Goal: Find specific page/section: Find specific page/section

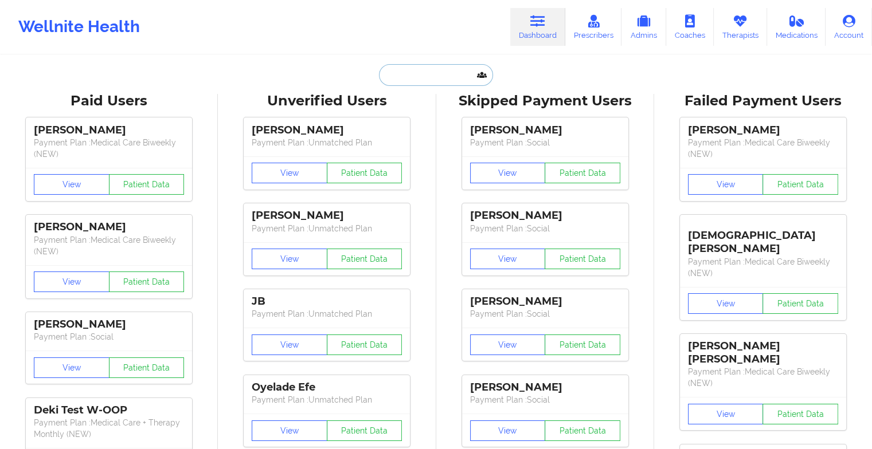
click at [441, 76] on input "text" at bounding box center [436, 75] width 114 height 22
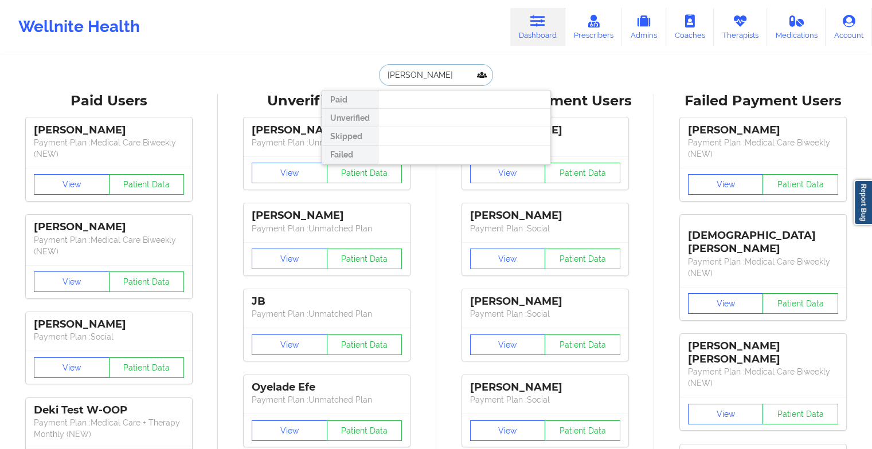
type input "[PERSON_NAME] m sp"
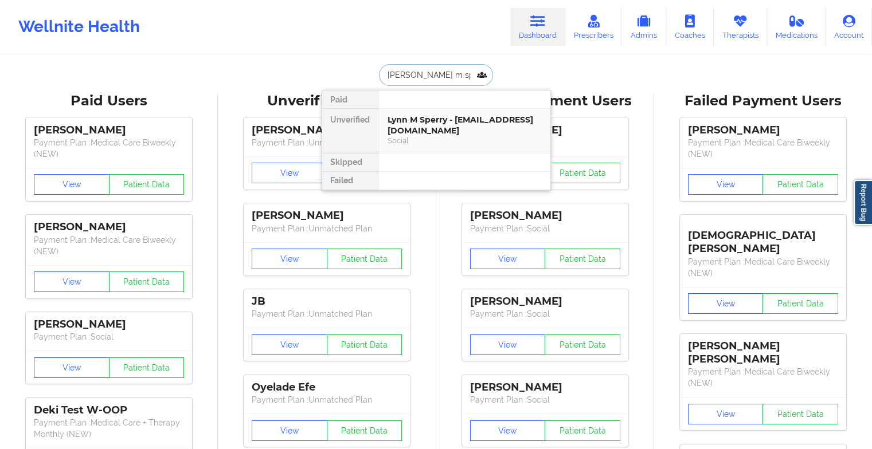
click at [410, 118] on div "Lynn M Sperry - [EMAIL_ADDRESS][DOMAIN_NAME]" at bounding box center [465, 125] width 154 height 21
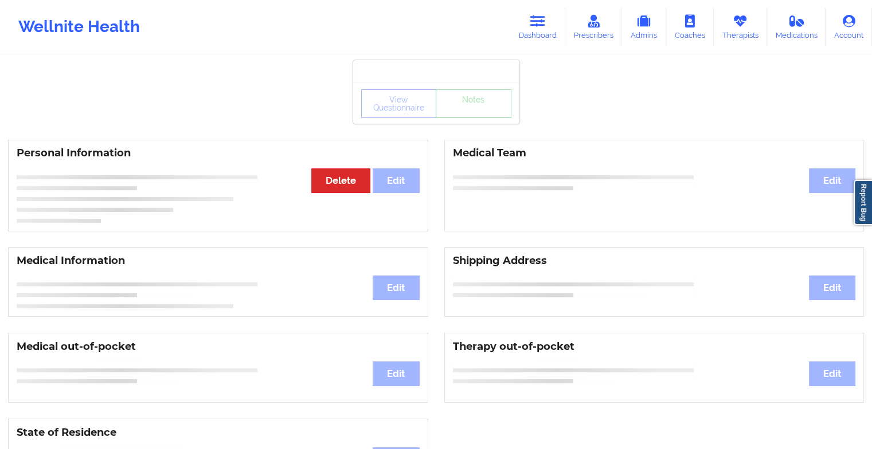
click at [454, 112] on div "View Questionnaire Notes" at bounding box center [436, 103] width 150 height 29
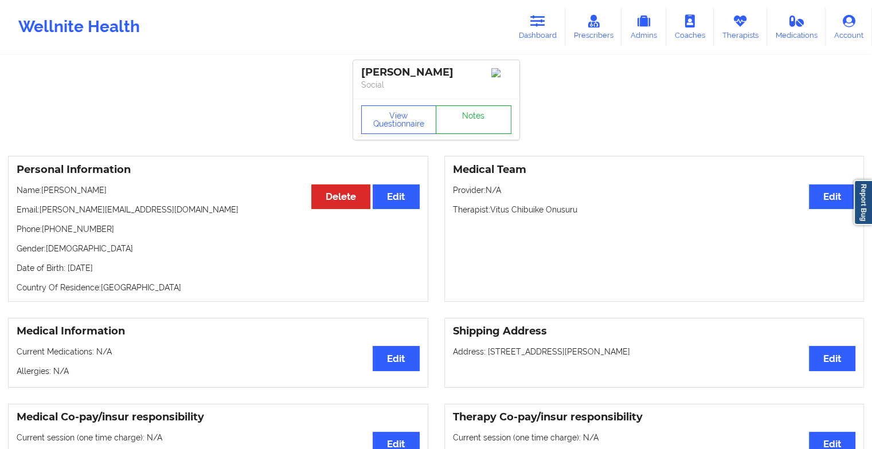
click at [454, 112] on link "Notes" at bounding box center [474, 119] width 76 height 29
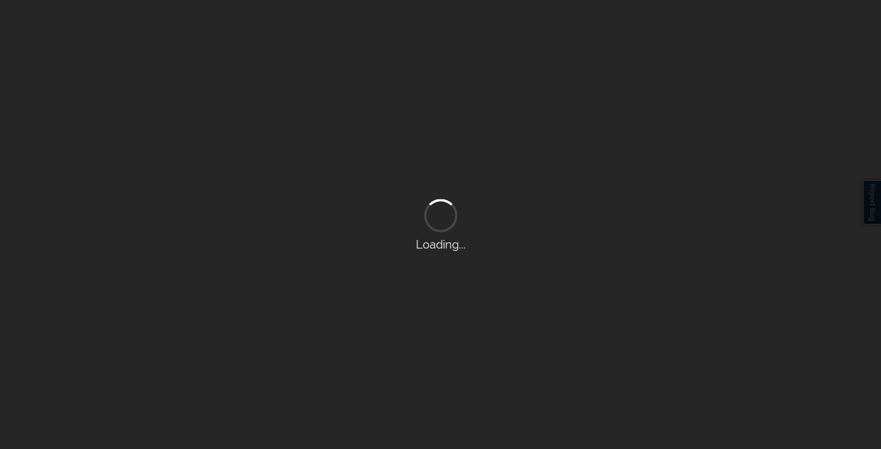
click at [454, 112] on div "Loading..." at bounding box center [440, 224] width 881 height 449
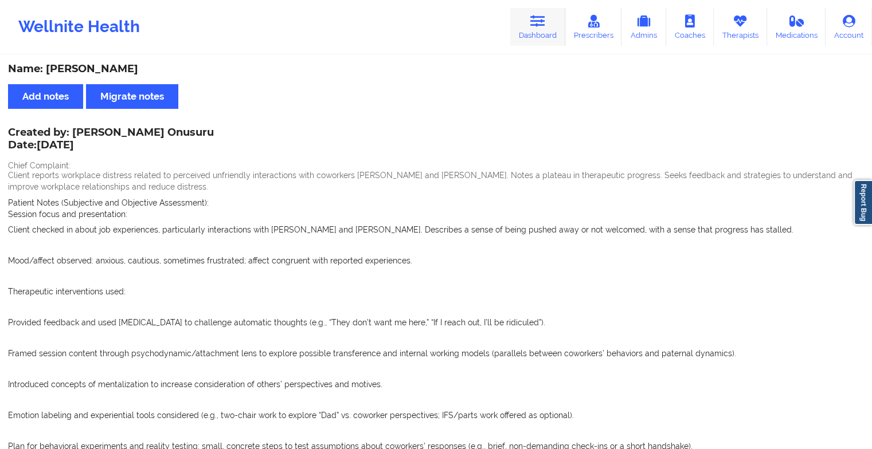
click at [536, 23] on icon at bounding box center [537, 21] width 15 height 13
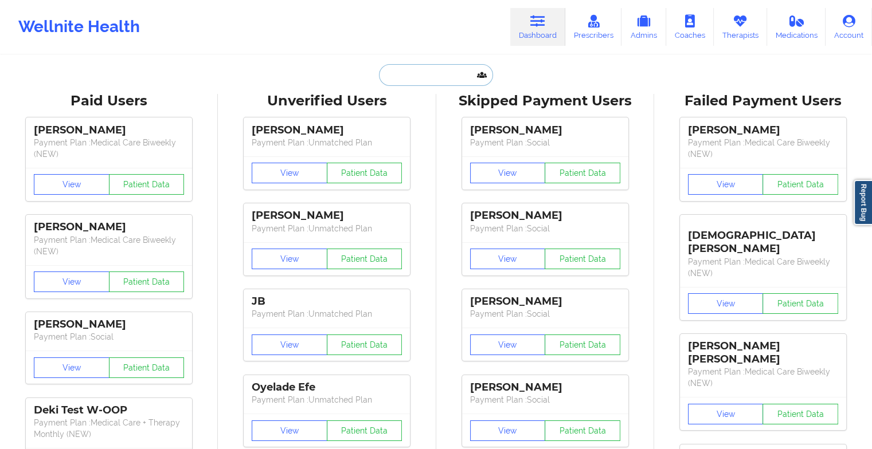
click at [424, 71] on input "text" at bounding box center [436, 75] width 114 height 22
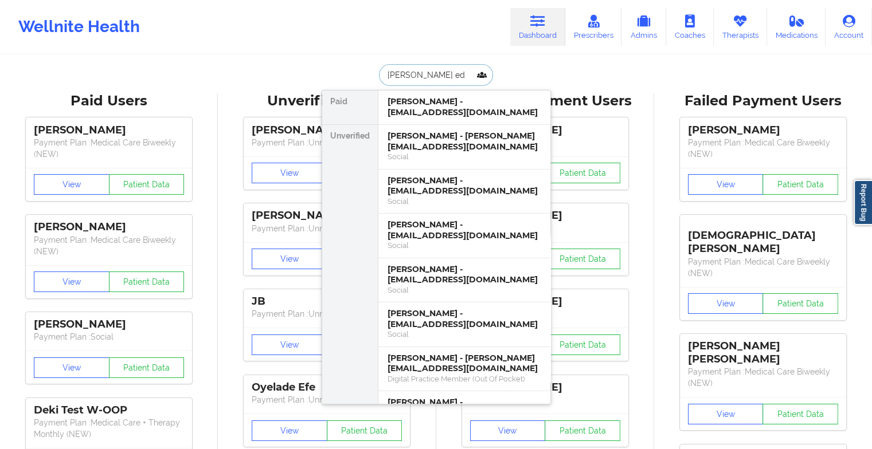
type input "[PERSON_NAME] [PERSON_NAME]"
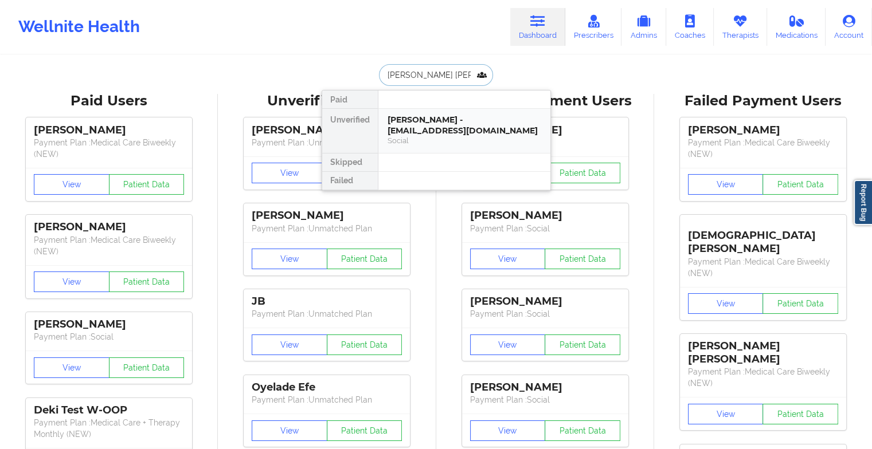
click at [431, 122] on div "[PERSON_NAME] - [EMAIL_ADDRESS][DOMAIN_NAME]" at bounding box center [465, 125] width 154 height 21
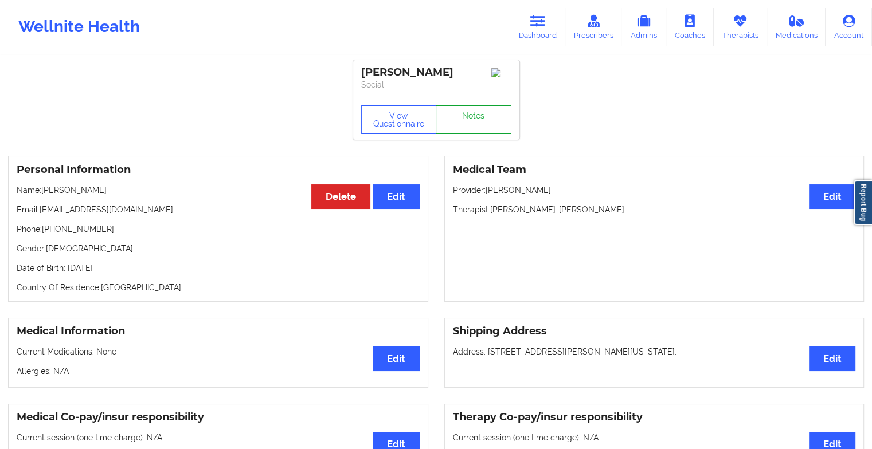
click at [467, 119] on link "Notes" at bounding box center [474, 119] width 76 height 29
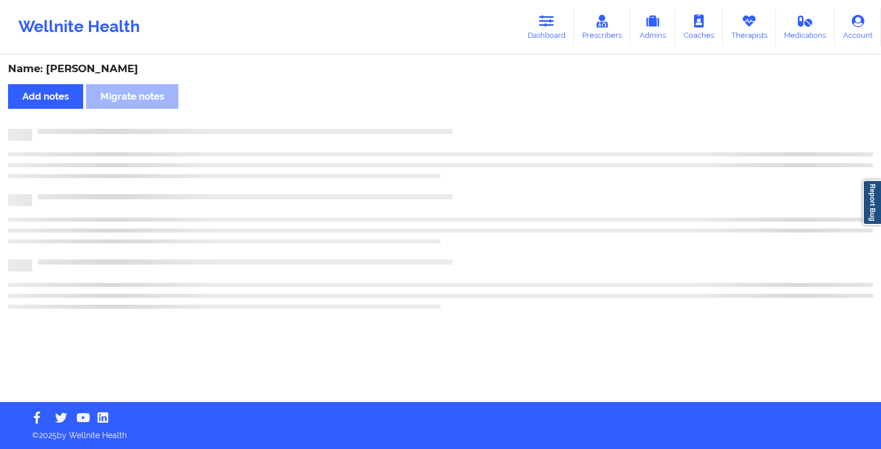
click at [467, 119] on div "Name: [PERSON_NAME] Add notes Migrate notes" at bounding box center [440, 229] width 881 height 346
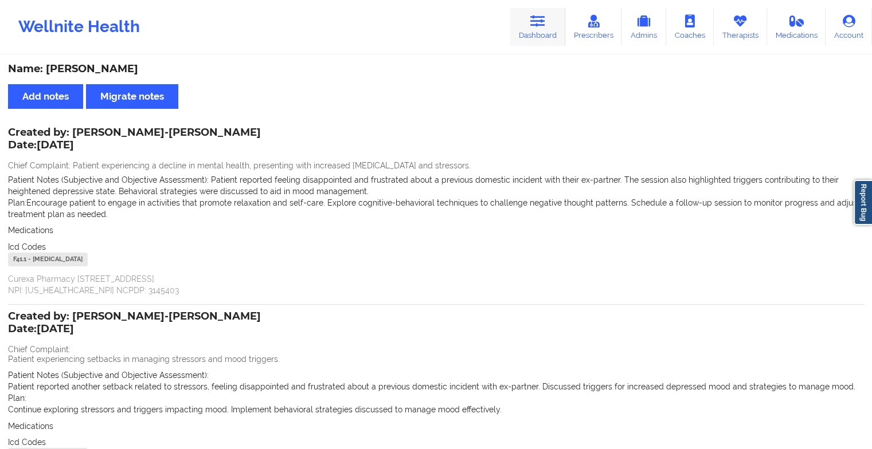
click at [527, 10] on link "Dashboard" at bounding box center [537, 27] width 55 height 38
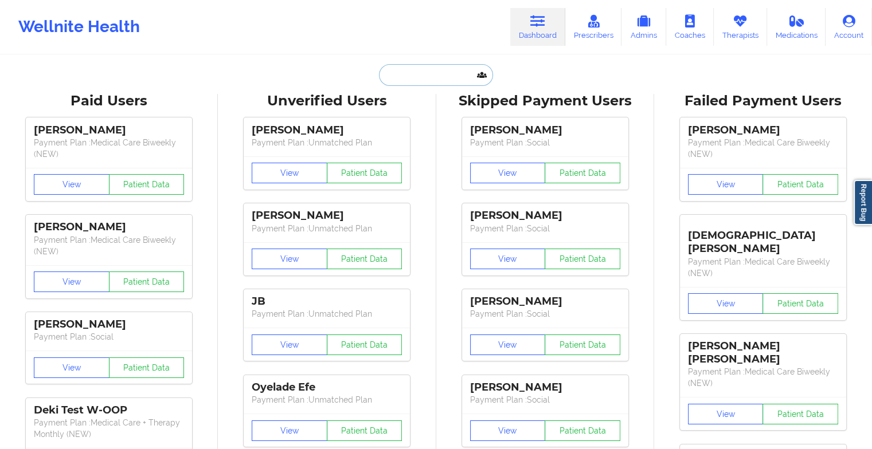
click at [407, 78] on input "text" at bounding box center [436, 75] width 114 height 22
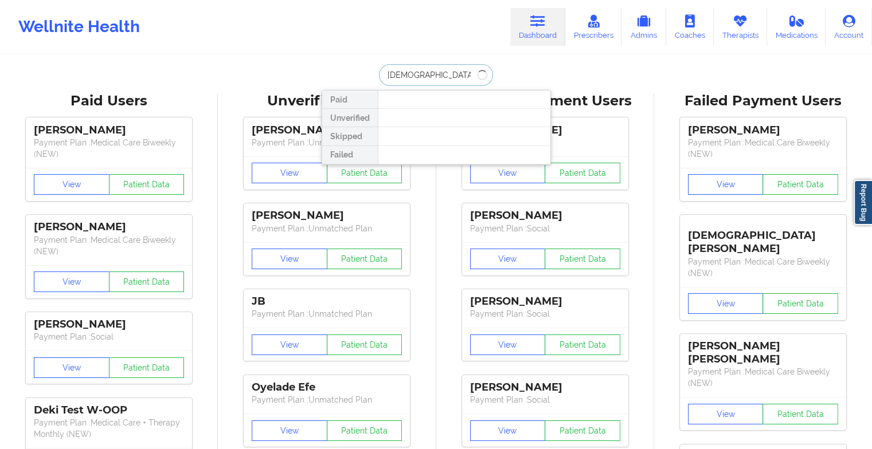
type input "[PERSON_NAME]"
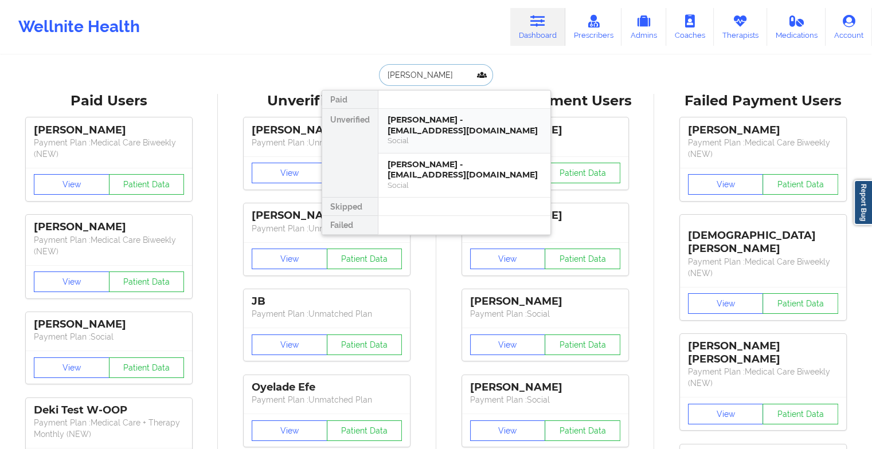
click at [417, 122] on div "[PERSON_NAME] - [EMAIL_ADDRESS][DOMAIN_NAME]" at bounding box center [465, 125] width 154 height 21
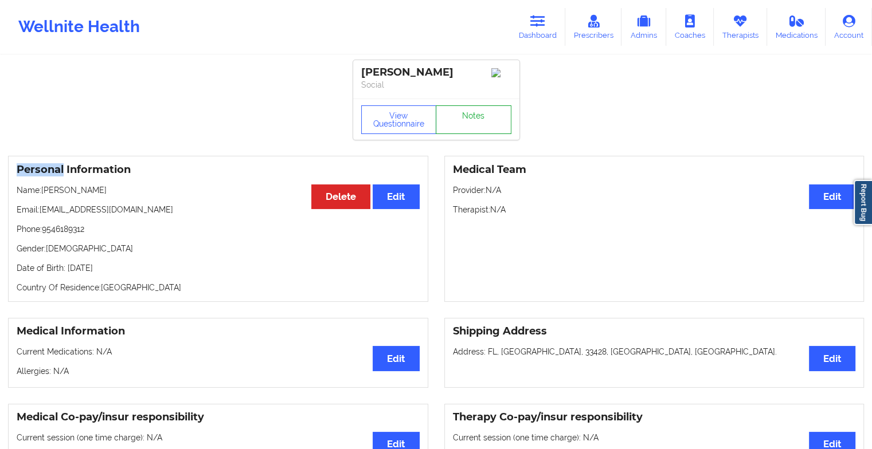
drag, startPoint x: 417, startPoint y: 122, endPoint x: 479, endPoint y: 122, distance: 61.9
click at [479, 122] on link "Notes" at bounding box center [474, 119] width 76 height 29
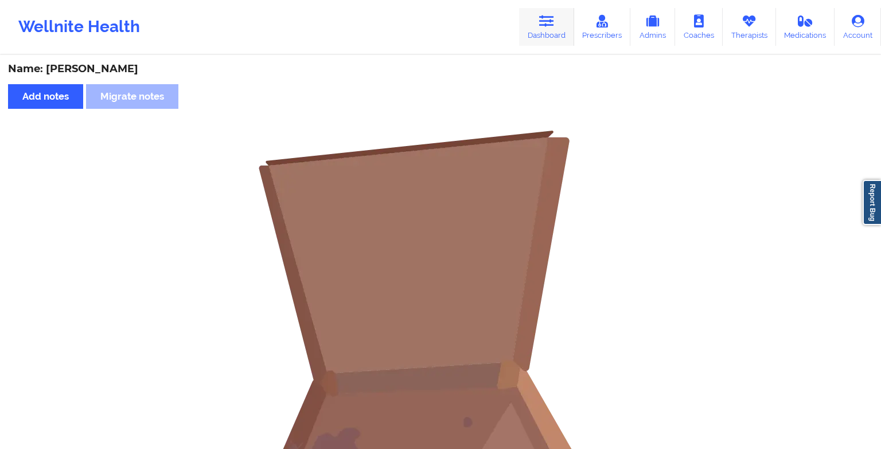
click at [553, 38] on link "Dashboard" at bounding box center [546, 27] width 55 height 38
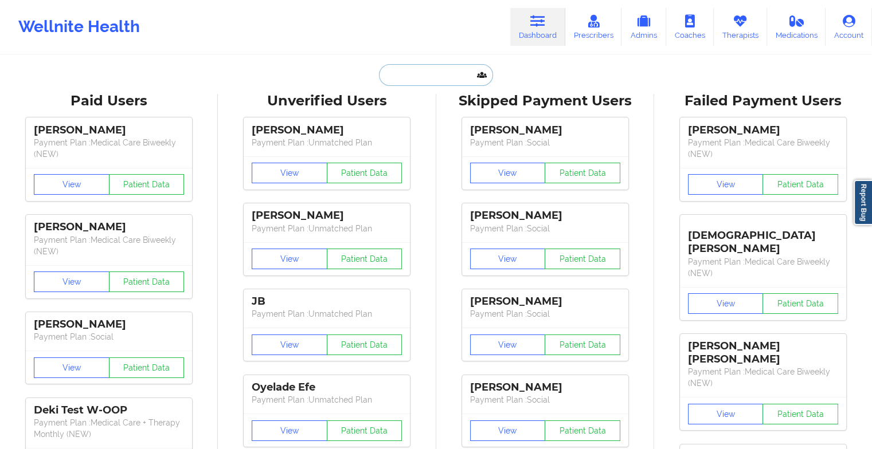
click at [433, 69] on input "text" at bounding box center [436, 75] width 114 height 22
type input "k"
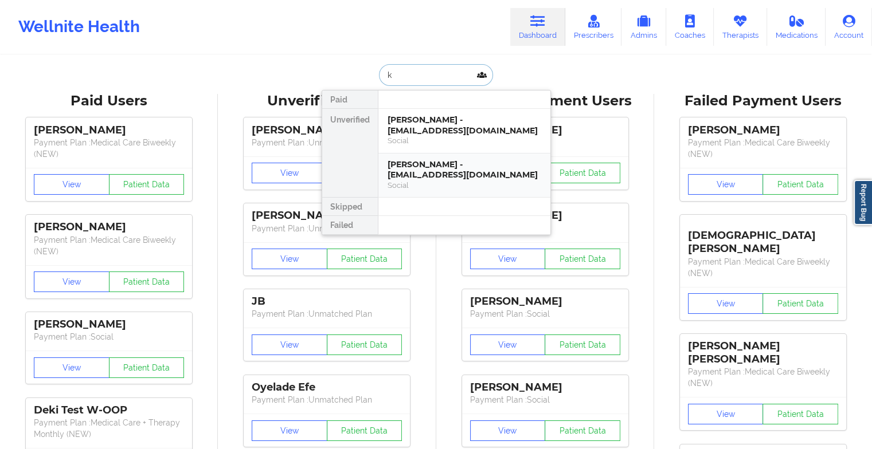
click at [423, 187] on div "Social" at bounding box center [465, 186] width 154 height 10
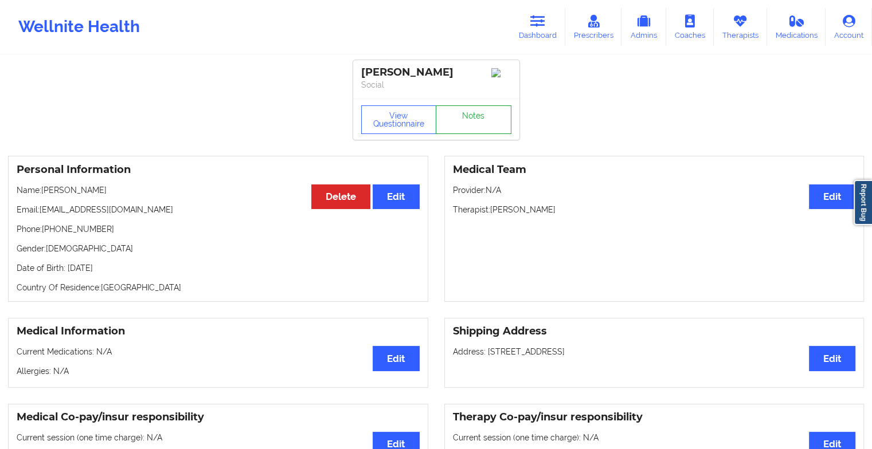
click at [479, 124] on link "Notes" at bounding box center [474, 119] width 76 height 29
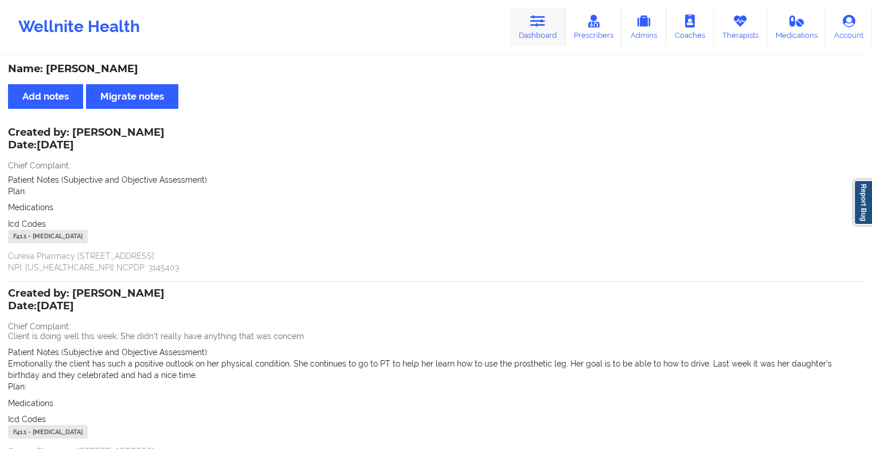
click at [535, 16] on icon at bounding box center [537, 21] width 15 height 13
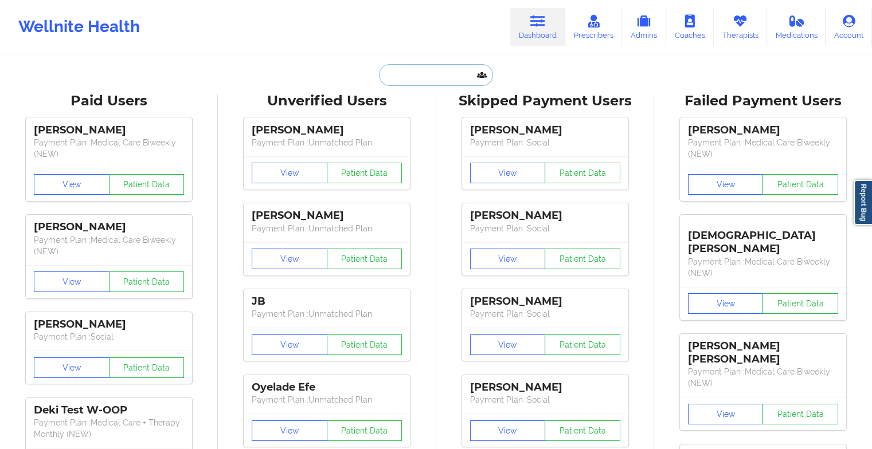
click at [408, 70] on input "text" at bounding box center [436, 75] width 114 height 22
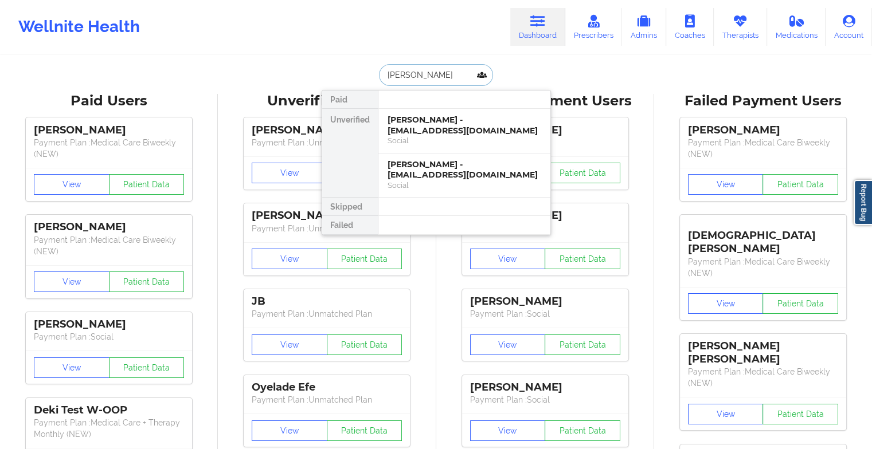
type input "[PERSON_NAME] [PERSON_NAME]"
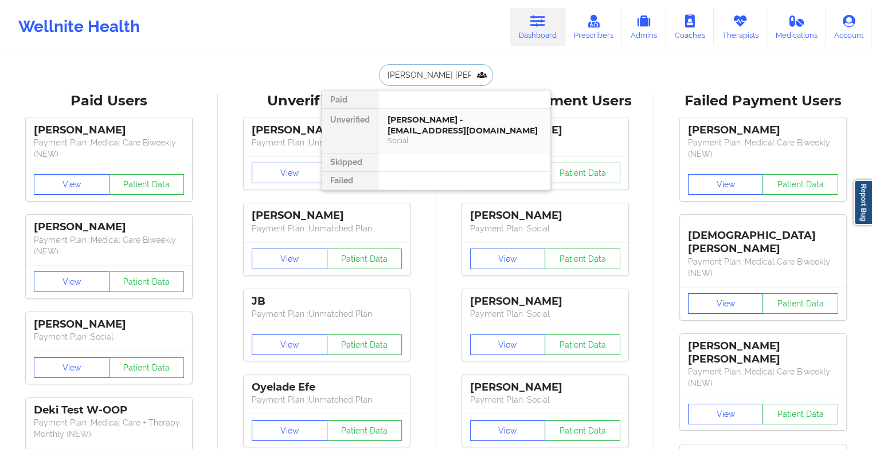
click at [428, 127] on div "[PERSON_NAME] - [EMAIL_ADDRESS][DOMAIN_NAME]" at bounding box center [465, 125] width 154 height 21
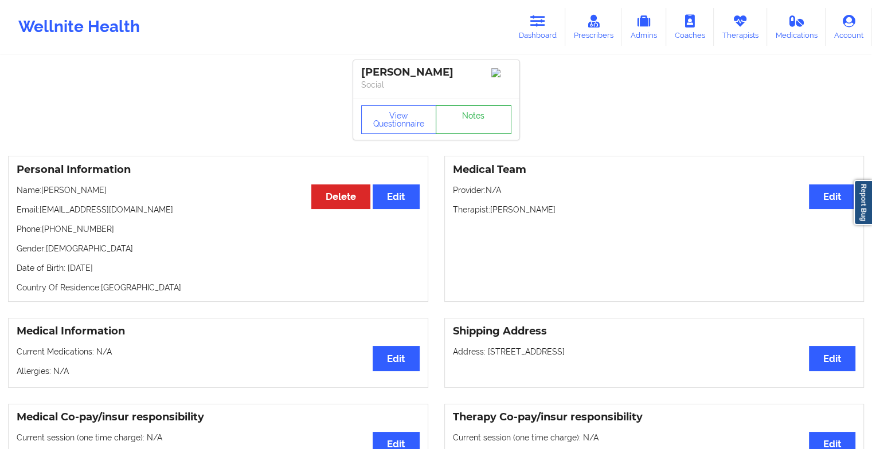
click at [453, 116] on link "Notes" at bounding box center [474, 119] width 76 height 29
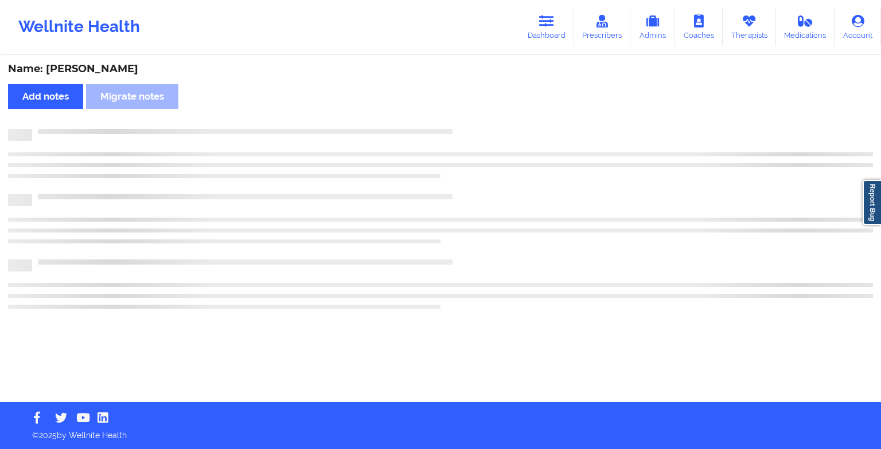
click at [453, 116] on div "Name: [PERSON_NAME] Add notes Migrate notes" at bounding box center [440, 229] width 881 height 346
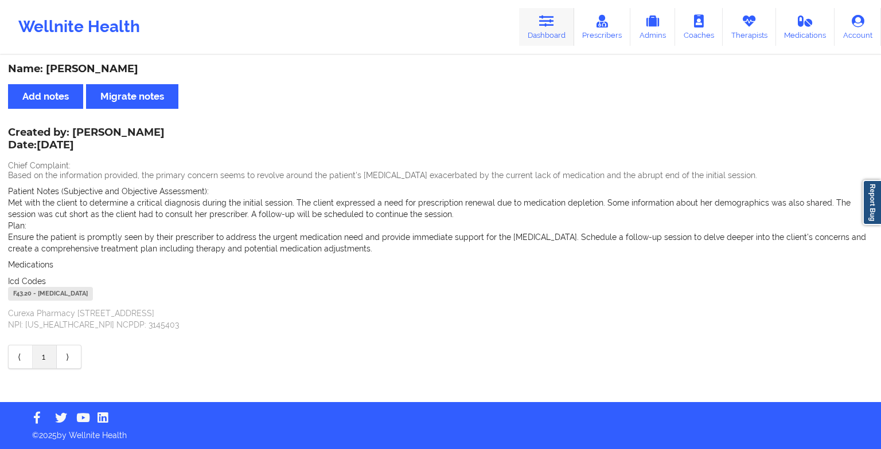
click at [547, 30] on link "Dashboard" at bounding box center [546, 27] width 55 height 38
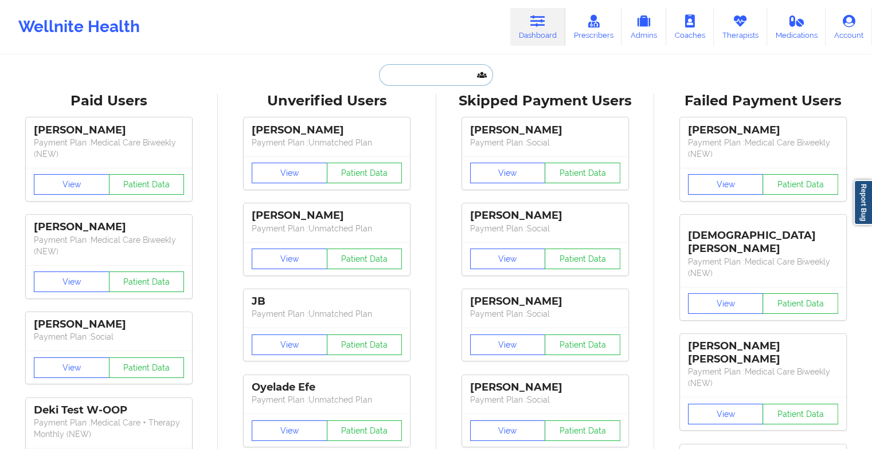
click at [424, 74] on input "text" at bounding box center [436, 75] width 114 height 22
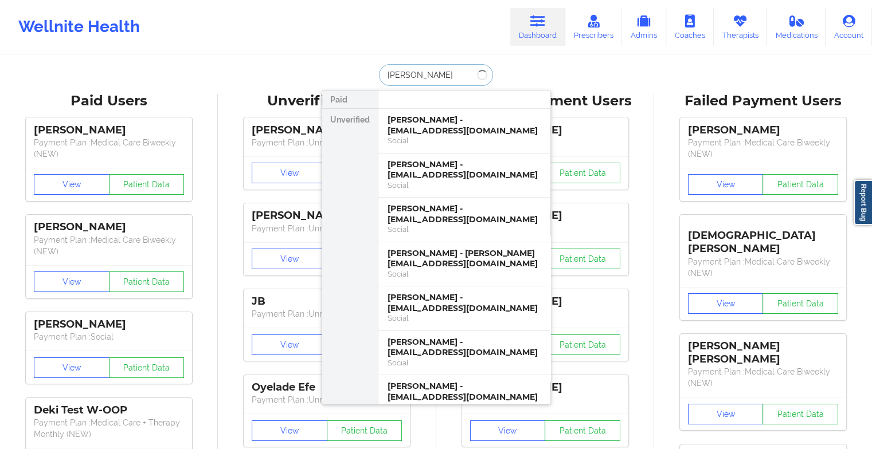
type input "[PERSON_NAME]"
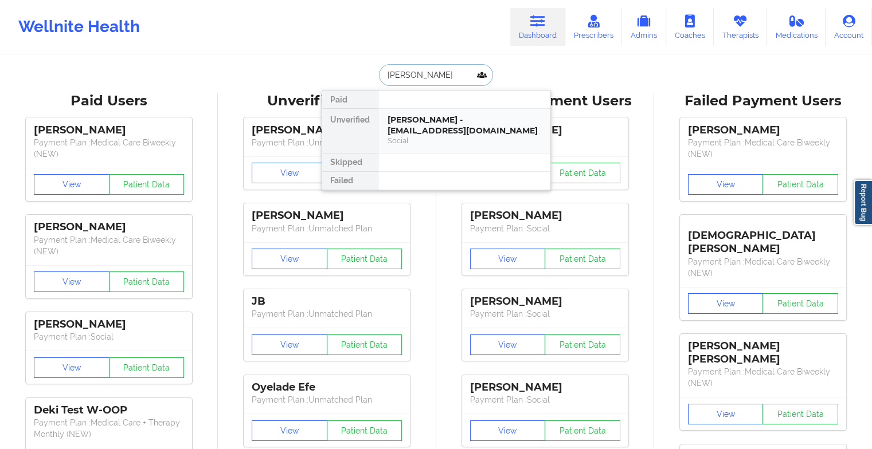
click at [455, 138] on div "Social" at bounding box center [465, 141] width 154 height 10
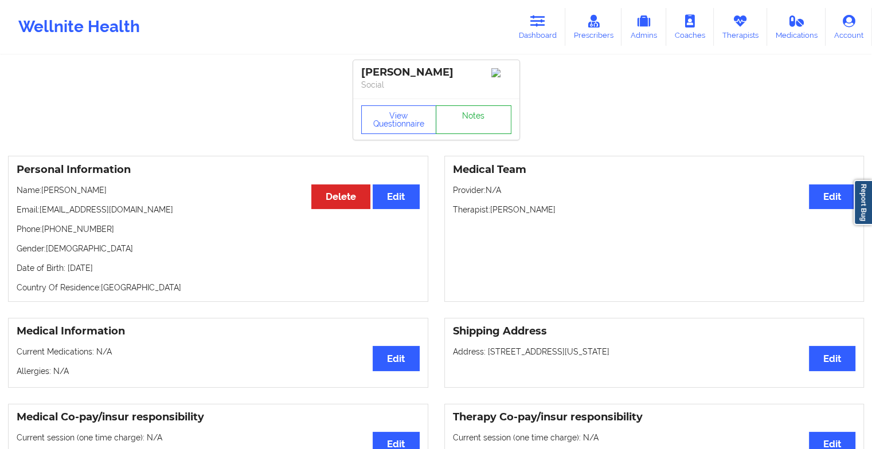
drag, startPoint x: 465, startPoint y: 108, endPoint x: 464, endPoint y: 121, distance: 13.2
click at [464, 121] on div "View Questionnaire Notes" at bounding box center [436, 119] width 166 height 41
click at [464, 121] on link "Notes" at bounding box center [474, 119] width 76 height 29
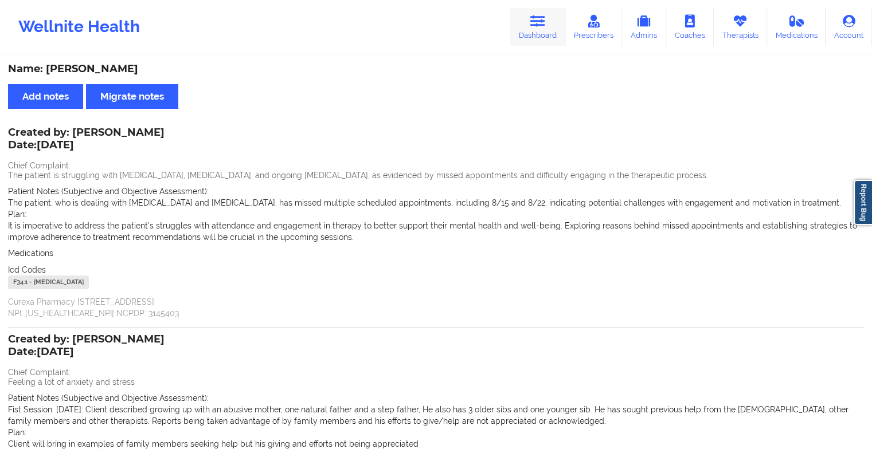
click at [538, 23] on icon at bounding box center [537, 21] width 15 height 13
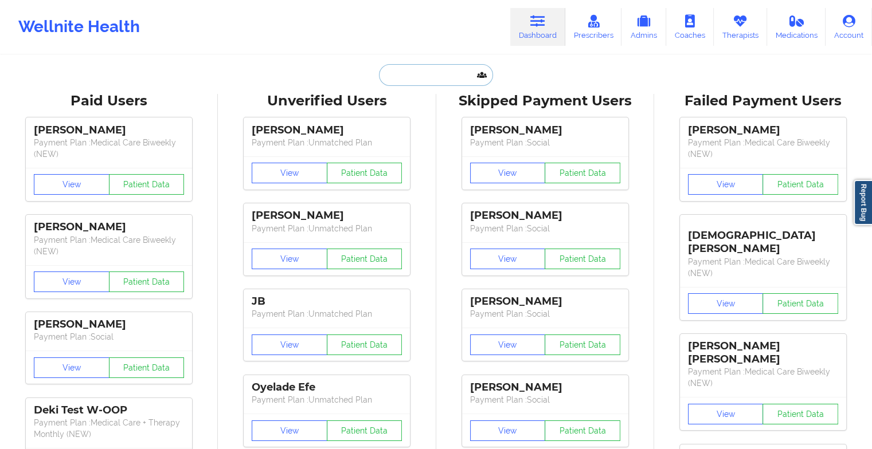
click at [456, 72] on input "text" at bounding box center [436, 75] width 114 height 22
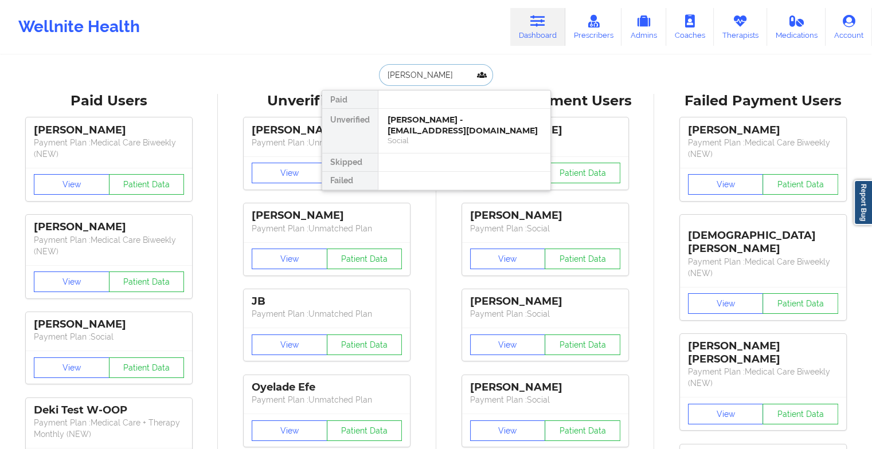
type input "[PERSON_NAME]"
click at [455, 128] on div "[PERSON_NAME] - [EMAIL_ADDRESS][DOMAIN_NAME]" at bounding box center [465, 125] width 154 height 21
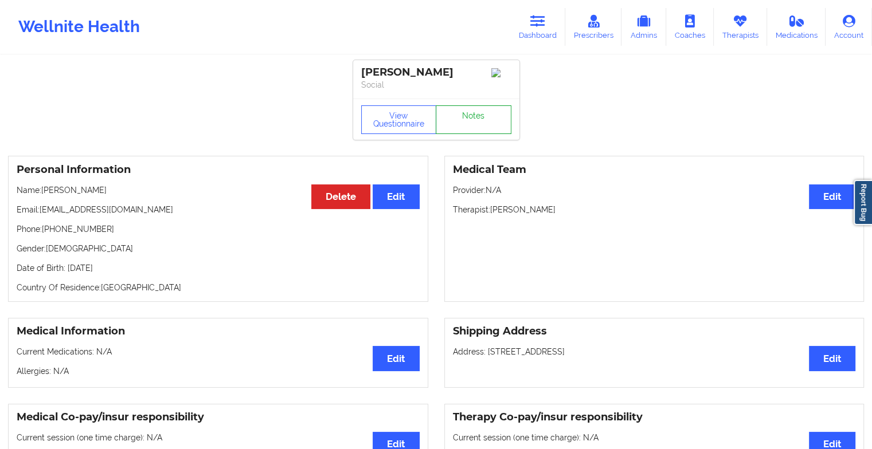
click at [461, 122] on link "Notes" at bounding box center [474, 119] width 76 height 29
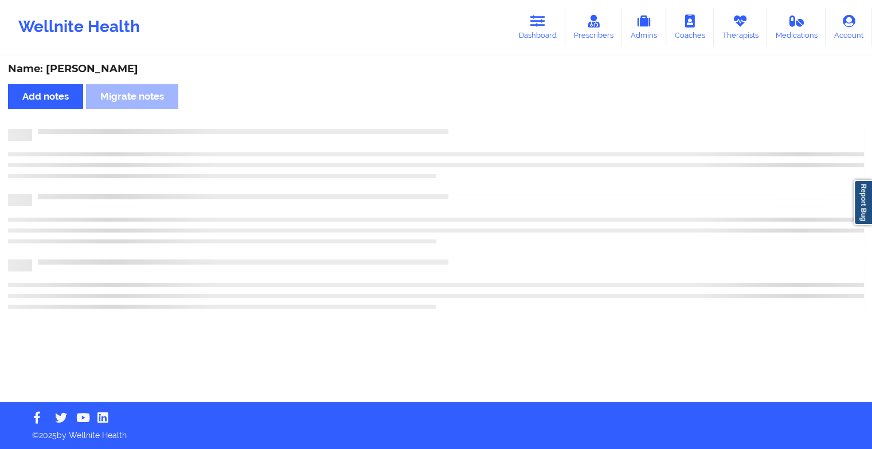
click at [461, 122] on div "Name: [PERSON_NAME] Add notes Migrate notes" at bounding box center [436, 229] width 872 height 346
